Goal: Task Accomplishment & Management: Manage account settings

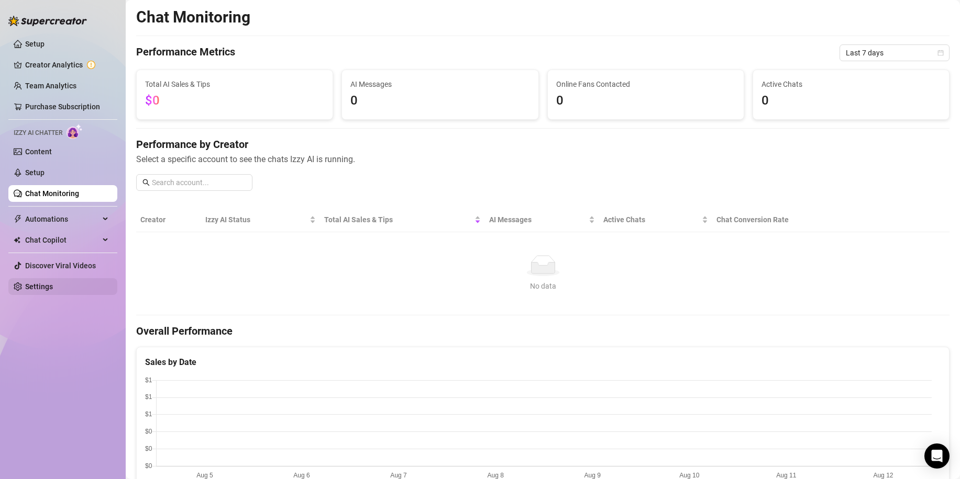
click at [32, 286] on link "Settings" at bounding box center [39, 287] width 28 height 8
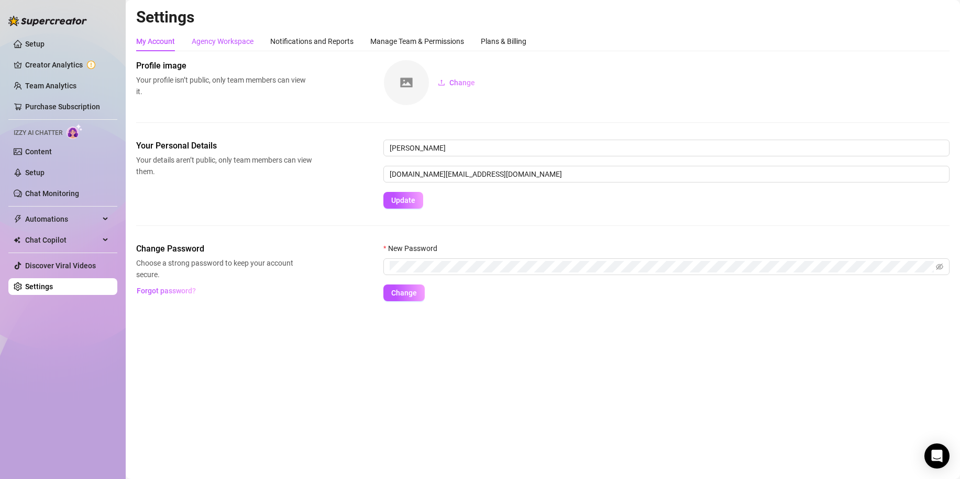
click at [214, 40] on div "Agency Workspace" at bounding box center [223, 42] width 62 height 12
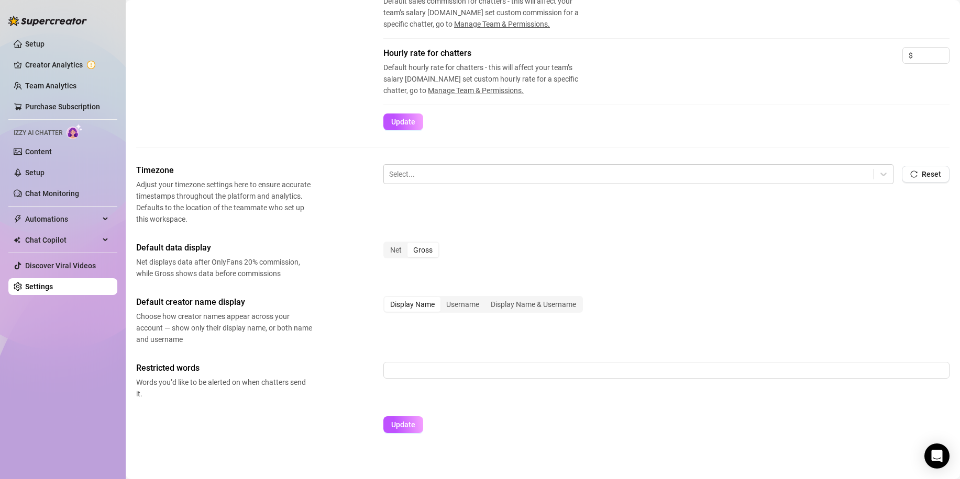
scroll to position [274, 0]
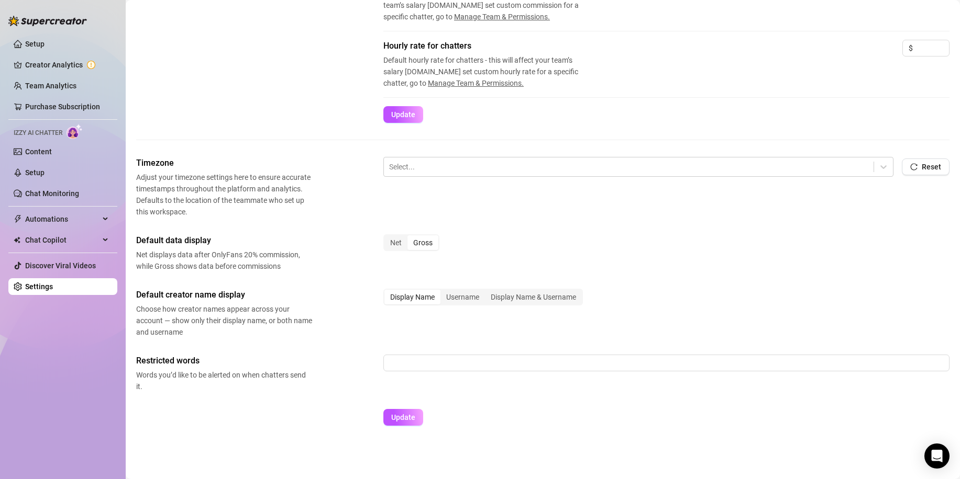
click at [31, 285] on link "Settings" at bounding box center [39, 287] width 28 height 8
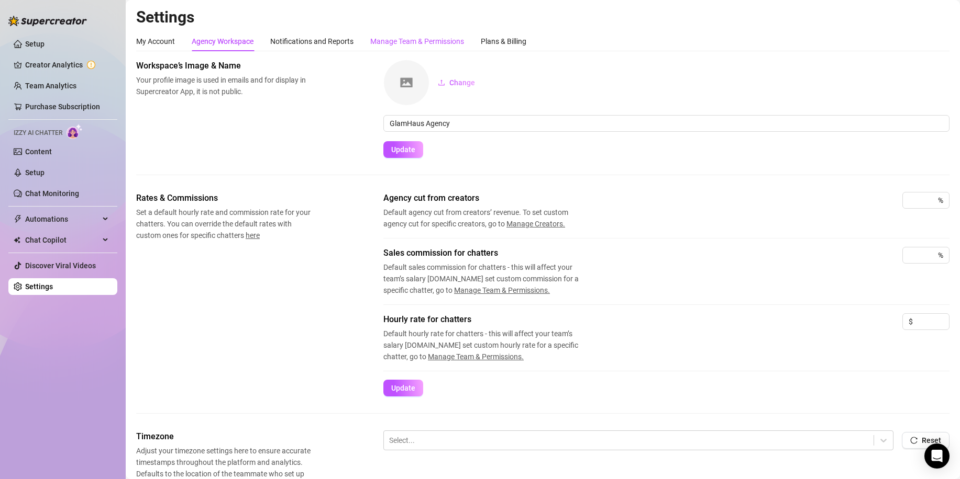
click at [432, 43] on div "Manage Team & Permissions" at bounding box center [417, 42] width 94 height 12
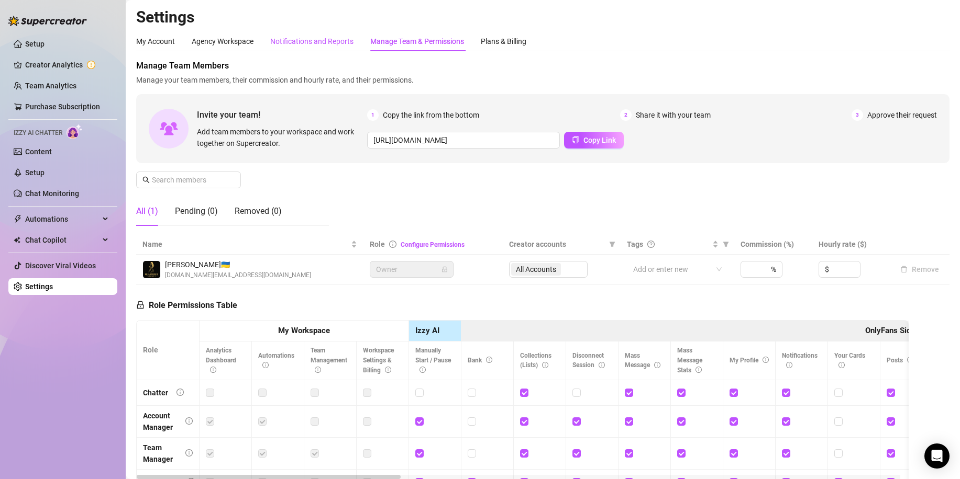
click at [311, 45] on div "Notifications and Reports" at bounding box center [311, 42] width 83 height 12
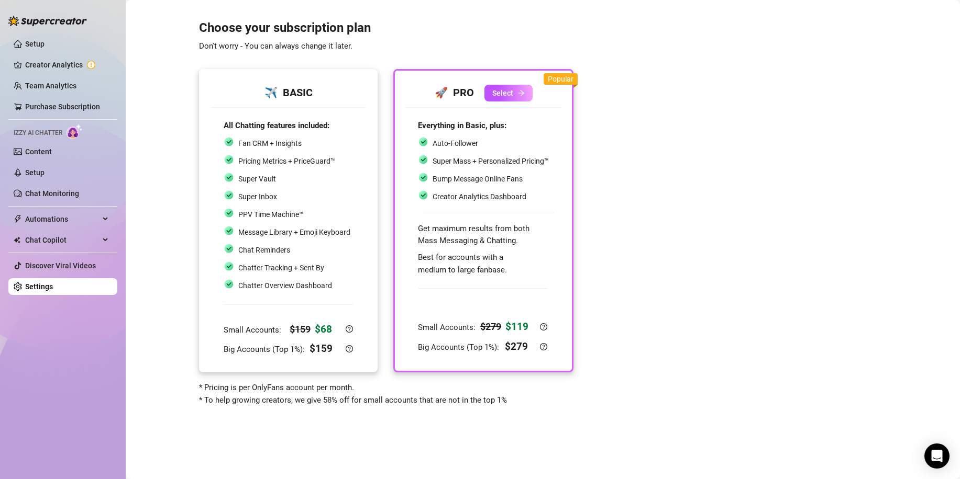
click at [212, 72] on div "✈️ BASIC All Chatting features included: Fan CRM + Insights Pricing Metrics + P…" at bounding box center [288, 221] width 179 height 304
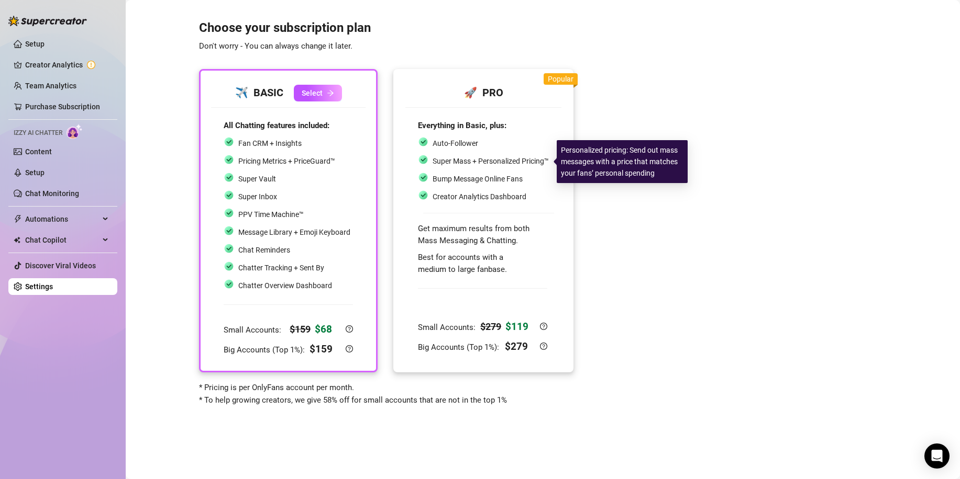
click at [478, 168] on div "Super Mass + Personalized Pricing™" at bounding box center [483, 161] width 131 height 14
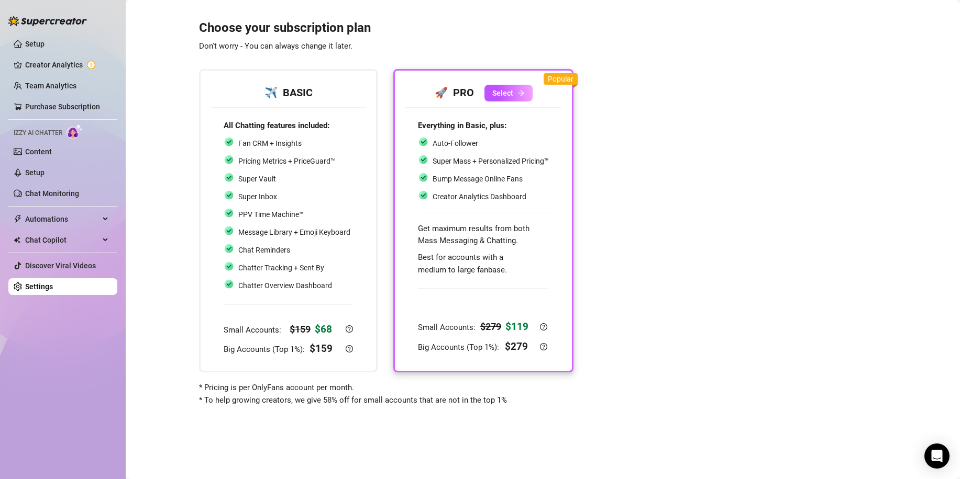
click at [49, 130] on span "Izzy AI Chatter" at bounding box center [38, 133] width 49 height 10
click at [38, 195] on link "Chat Monitoring" at bounding box center [52, 193] width 54 height 8
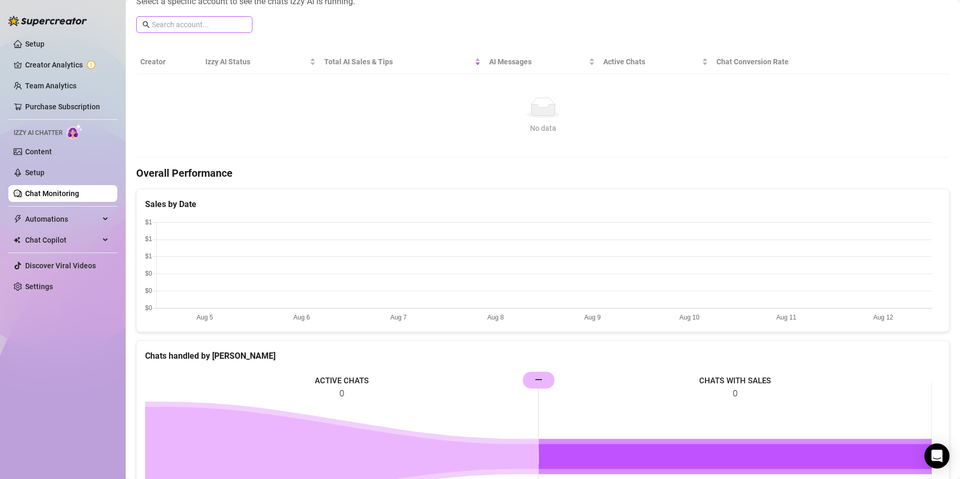
scroll to position [153, 0]
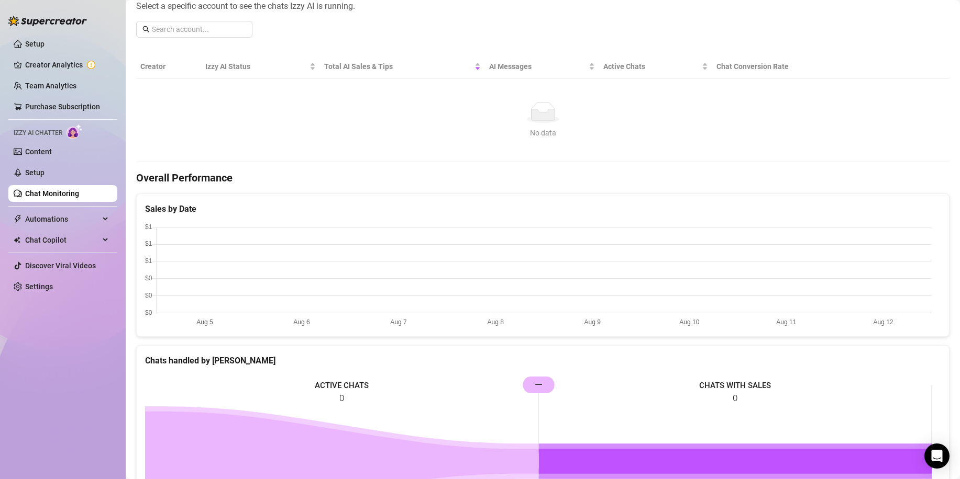
click at [52, 133] on span "Izzy AI Chatter" at bounding box center [38, 133] width 49 height 10
click at [43, 131] on span "Izzy AI Chatter" at bounding box center [38, 133] width 49 height 10
click at [76, 130] on img at bounding box center [74, 131] width 16 height 15
click at [42, 174] on link "Setup" at bounding box center [34, 173] width 19 height 8
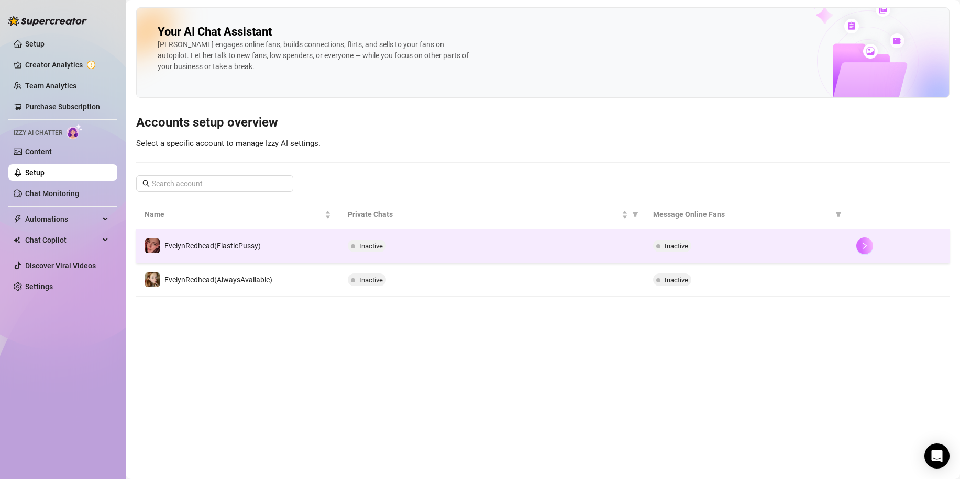
click at [863, 247] on icon "right" at bounding box center [864, 245] width 7 height 7
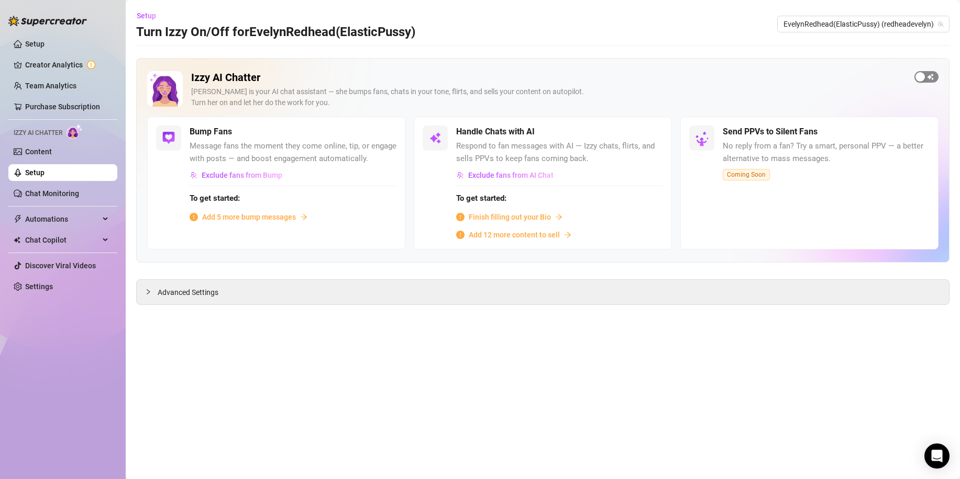
click at [924, 74] on div "button" at bounding box center [919, 76] width 9 height 9
click at [203, 295] on span "Advanced Settings" at bounding box center [188, 293] width 61 height 12
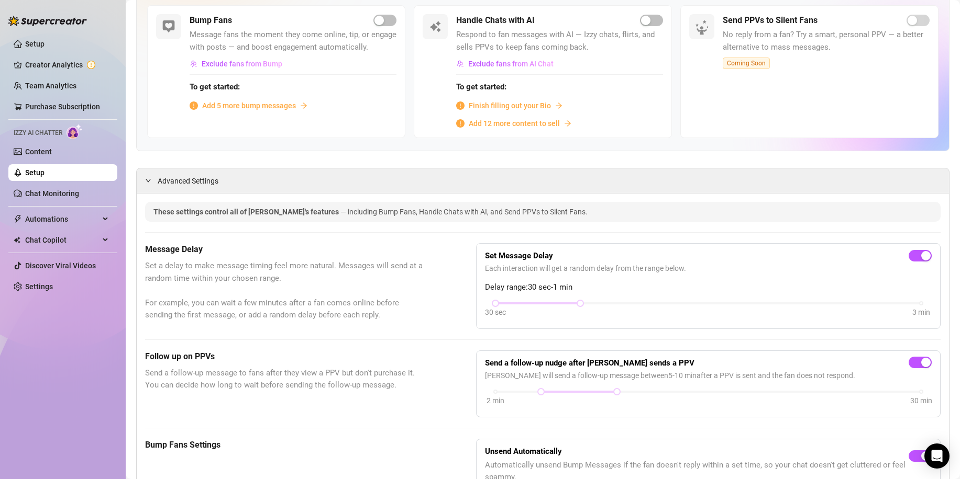
scroll to position [69, 0]
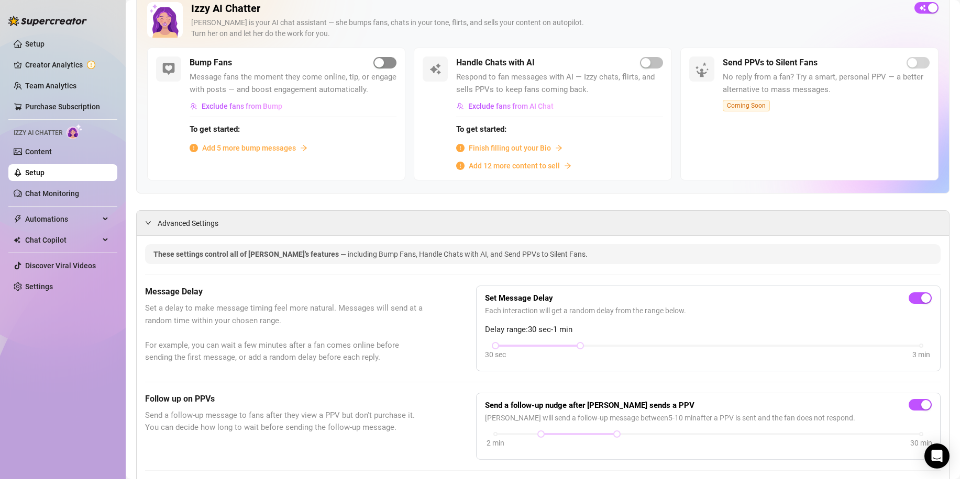
click at [381, 62] on span "button" at bounding box center [384, 63] width 23 height 12
click at [642, 64] on div "button" at bounding box center [645, 62] width 9 height 9
click at [915, 69] on div "Send PPVs to Silent Fans" at bounding box center [825, 63] width 207 height 13
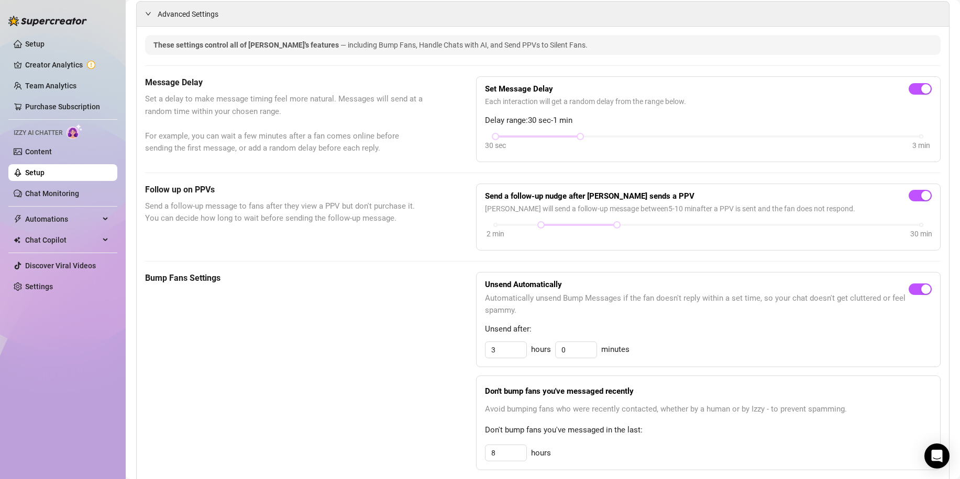
scroll to position [331, 0]
